Goal: Task Accomplishment & Management: Manage account settings

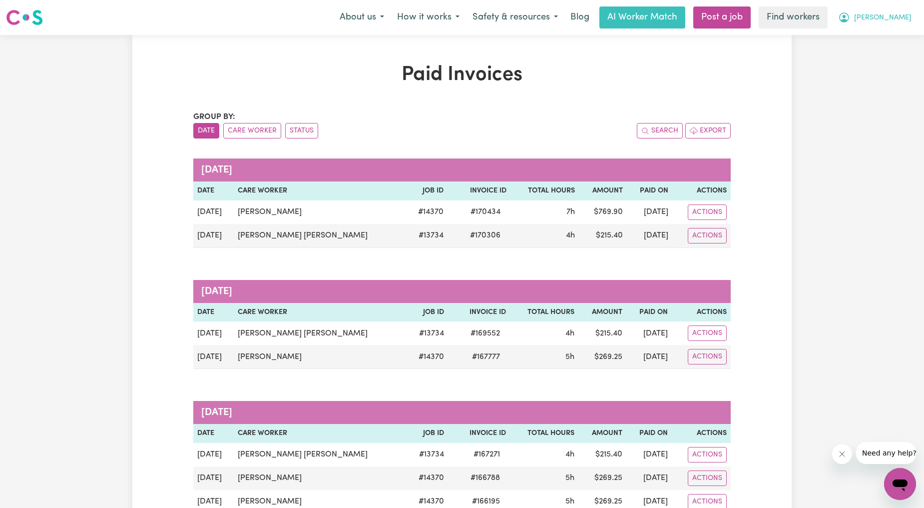
click at [880, 12] on button "[PERSON_NAME]" at bounding box center [875, 17] width 86 height 21
click at [854, 58] on link "Logout" at bounding box center [878, 57] width 79 height 19
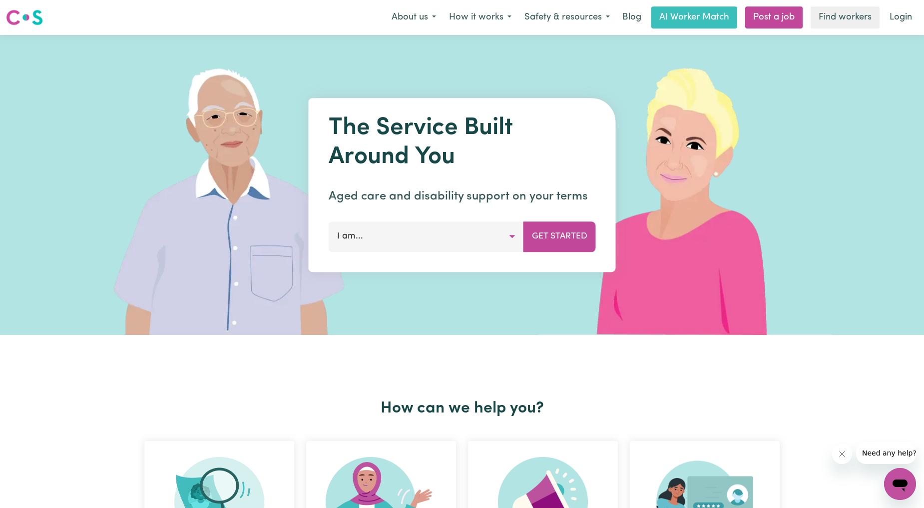
click at [880, 32] on nav "Menu About us How it works Safety & resources Blog AI Worker Match Post a job F…" at bounding box center [462, 17] width 924 height 35
click at [903, 11] on link "Login" at bounding box center [901, 17] width 34 height 22
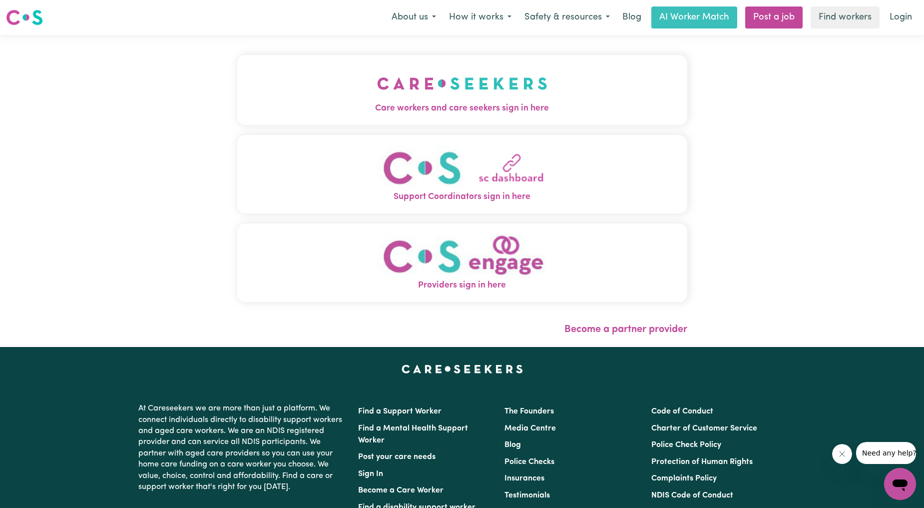
click at [612, 107] on span "Care workers and care seekers sign in here" at bounding box center [462, 108] width 450 height 13
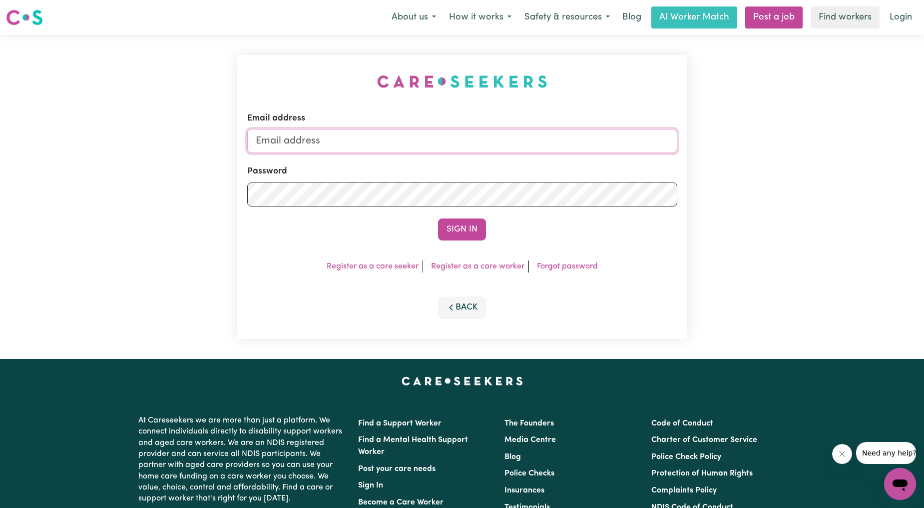
click at [507, 137] on input "Email address" at bounding box center [462, 141] width 430 height 24
click at [450, 138] on input "[PERSON_NAME][EMAIL_ADDRESS][DOMAIN_NAME]" at bounding box center [462, 141] width 430 height 24
drag, startPoint x: 305, startPoint y: 143, endPoint x: 554, endPoint y: 163, distance: 249.1
click at [553, 163] on form "Email address [EMAIL_ADDRESS][PERSON_NAME][DOMAIN_NAME] Password Sign In" at bounding box center [462, 176] width 430 height 128
type input "superuser~[EMAIL_ADDRESS][DOMAIN_NAME]"
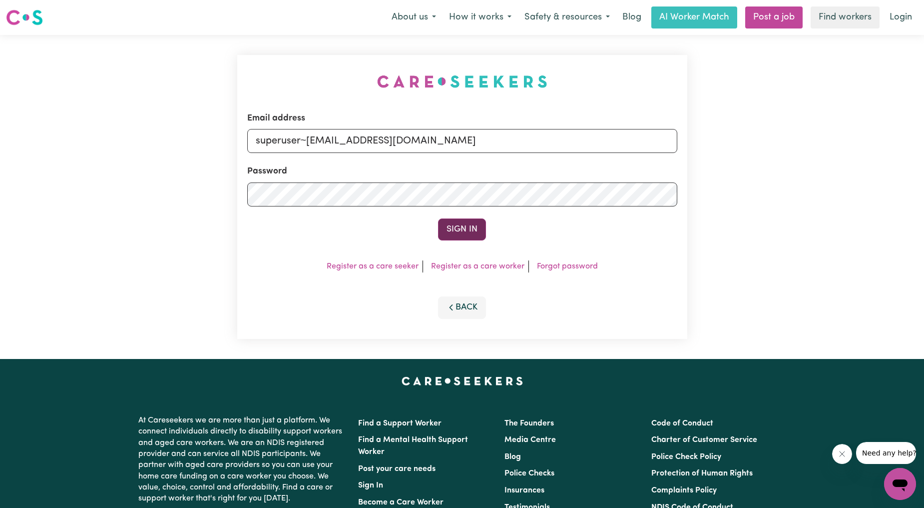
click at [477, 228] on button "Sign In" at bounding box center [462, 229] width 48 height 22
